Goal: Task Accomplishment & Management: Manage account settings

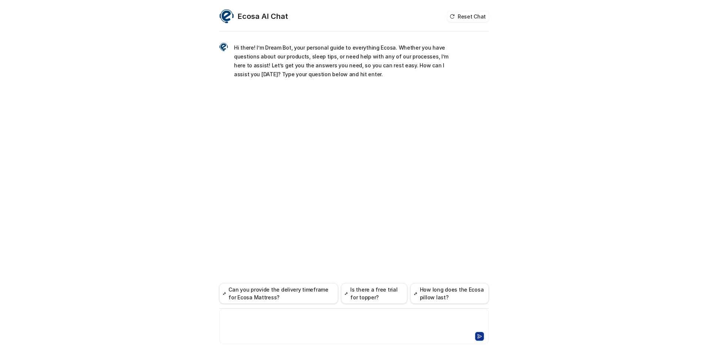
click at [280, 322] on div at bounding box center [354, 322] width 266 height 17
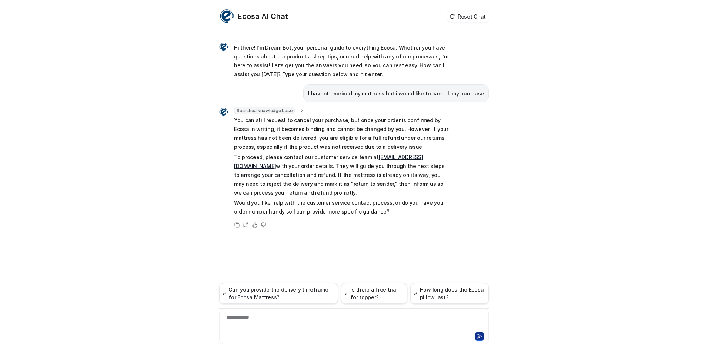
click at [370, 155] on p "To proceed, please contact our customer service team at [EMAIL_ADDRESS][DOMAIN_…" at bounding box center [342, 175] width 217 height 44
drag, startPoint x: 370, startPoint y: 156, endPoint x: 427, endPoint y: 157, distance: 56.7
click at [427, 157] on p "To proceed, please contact our customer service team at [EMAIL_ADDRESS][DOMAIN_…" at bounding box center [342, 175] width 217 height 44
drag, startPoint x: 427, startPoint y: 157, endPoint x: 412, endPoint y: 154, distance: 15.5
copy link "[EMAIL_ADDRESS][DOMAIN_NAME]"
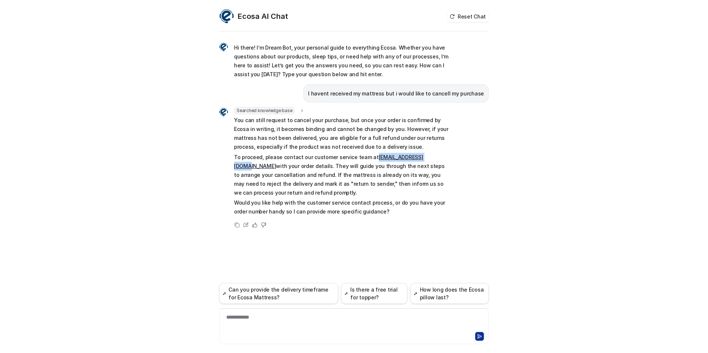
click at [421, 221] on div "Copy Edit Helpful Not helpful" at bounding box center [334, 225] width 231 height 9
click at [293, 320] on div "**********" at bounding box center [354, 322] width 266 height 17
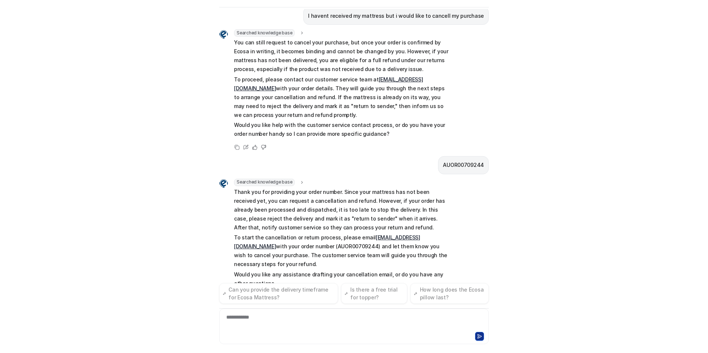
scroll to position [63, 0]
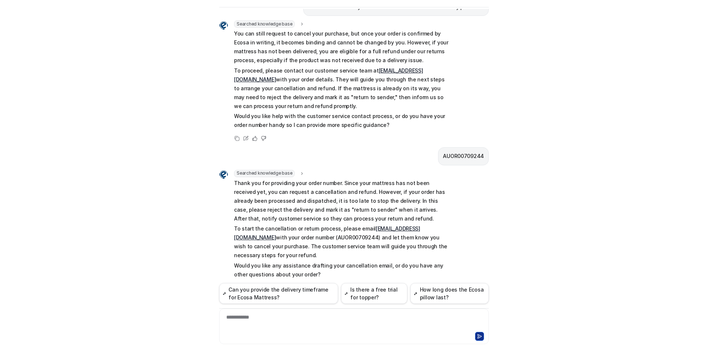
drag, startPoint x: 231, startPoint y: 220, endPoint x: 429, endPoint y: 238, distance: 198.6
click at [429, 238] on p "To start the cancellation or return process, please email [EMAIL_ADDRESS][DOMAI…" at bounding box center [342, 242] width 217 height 36
drag, startPoint x: 429, startPoint y: 238, endPoint x: 391, endPoint y: 259, distance: 43.6
click at [391, 261] on p "Would you like any assistance drafting your cancellation email, or do you have …" at bounding box center [342, 270] width 217 height 18
click at [262, 329] on div at bounding box center [354, 322] width 266 height 17
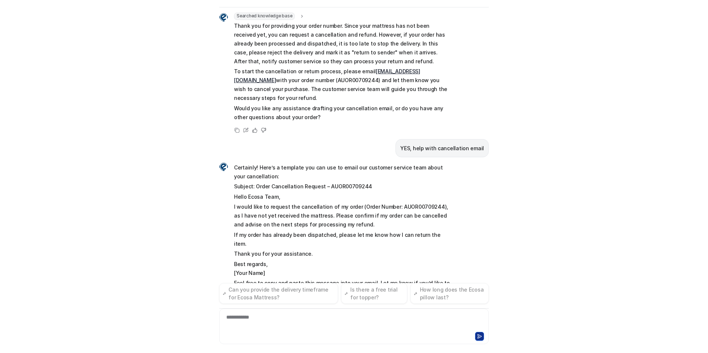
scroll to position [229, 0]
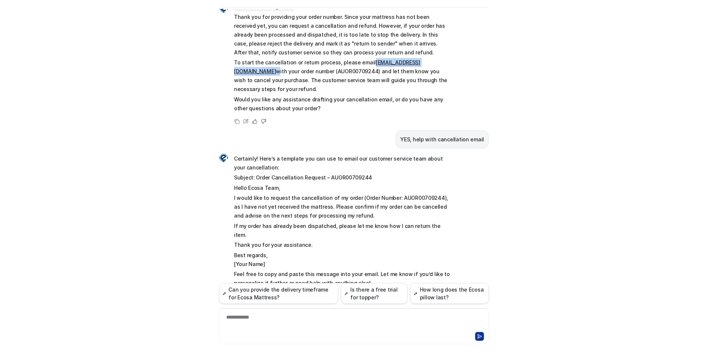
drag, startPoint x: 422, startPoint y: 54, endPoint x: 364, endPoint y: 58, distance: 58.3
click at [364, 58] on p "To start the cancellation or return process, please email [EMAIL_ADDRESS][DOMAI…" at bounding box center [342, 76] width 217 height 36
copy p "[EMAIL_ADDRESS][DOMAIN_NAME]"
drag, startPoint x: 362, startPoint y: 160, endPoint x: 253, endPoint y: 162, distance: 108.9
click at [253, 173] on p "Subject: Order Cancellation Request – AUOR00709244" at bounding box center [342, 177] width 217 height 9
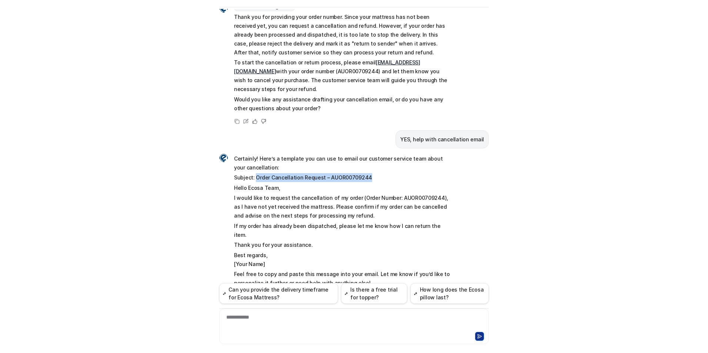
copy p "Order Cancellation Request – AUOR00709244"
click at [234, 194] on p "I would like to request the cancellation of my order (Order Number: AUOR0070924…" at bounding box center [342, 207] width 217 height 27
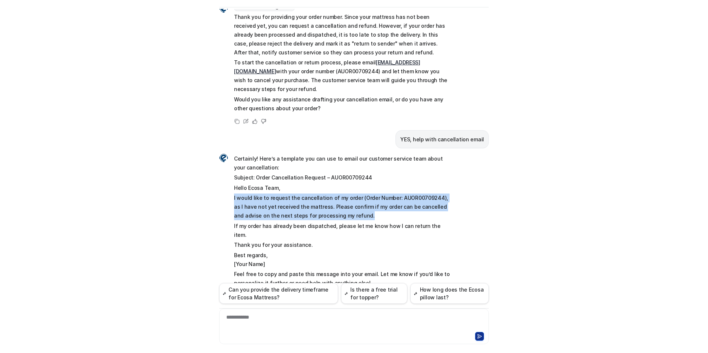
drag, startPoint x: 230, startPoint y: 180, endPoint x: 360, endPoint y: 196, distance: 130.7
click at [360, 196] on div "Certainly! Here’s a template you can use to email our customer service team abo…" at bounding box center [334, 221] width 231 height 136
copy p "I would like to request the cancellation of my order (Order Number: AUOR0070924…"
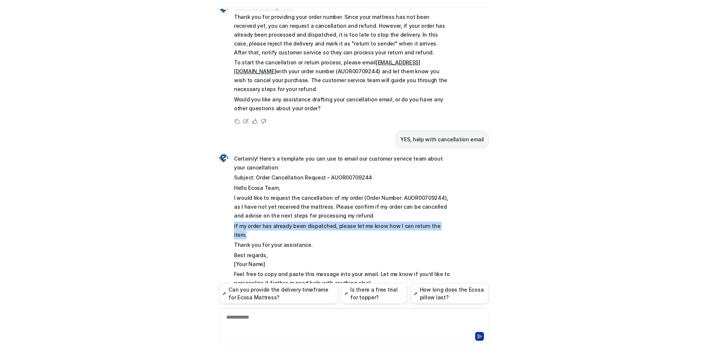
drag, startPoint x: 230, startPoint y: 207, endPoint x: 442, endPoint y: 209, distance: 212.2
click at [442, 209] on div "Certainly! Here’s a template you can use to email our customer service team abo…" at bounding box center [334, 221] width 231 height 136
copy p "If my order has already been dispatched, please let me know how I can return th…"
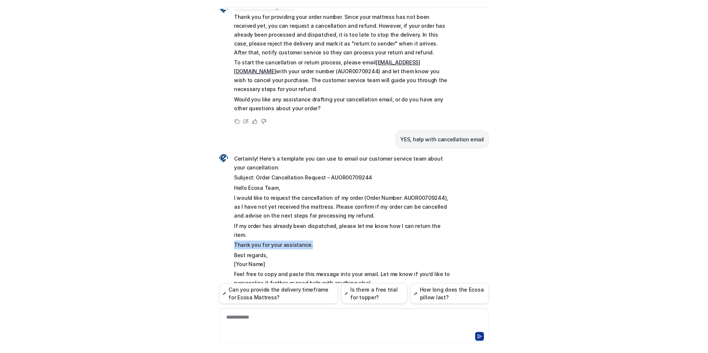
drag, startPoint x: 231, startPoint y: 216, endPoint x: 317, endPoint y: 219, distance: 85.6
click at [317, 241] on p "Thank you for your assistance." at bounding box center [342, 245] width 217 height 9
copy p "Thank you for your assistance."
